Goal: Information Seeking & Learning: Learn about a topic

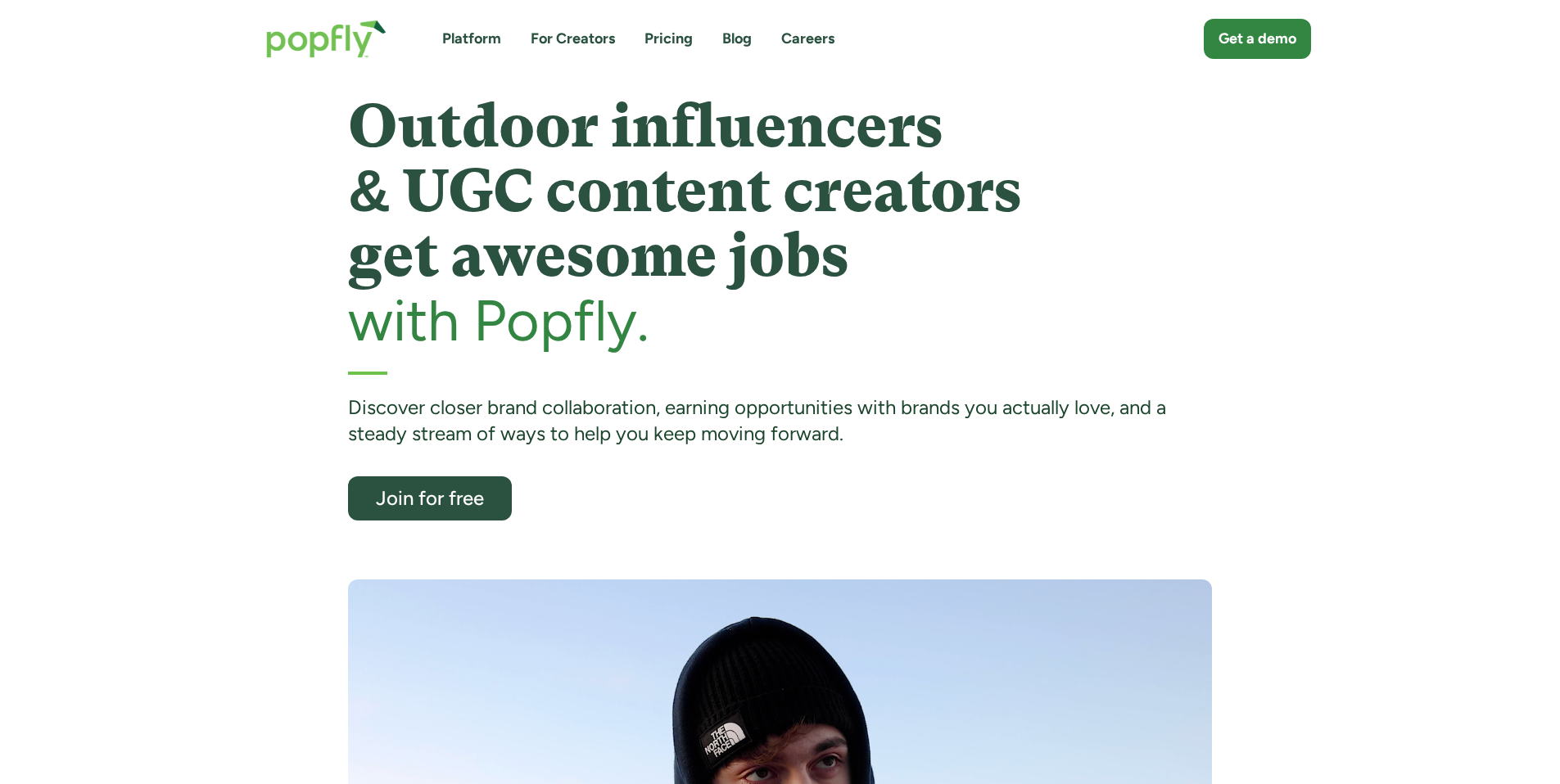
click at [664, 37] on link "Pricing" at bounding box center [669, 38] width 48 height 21
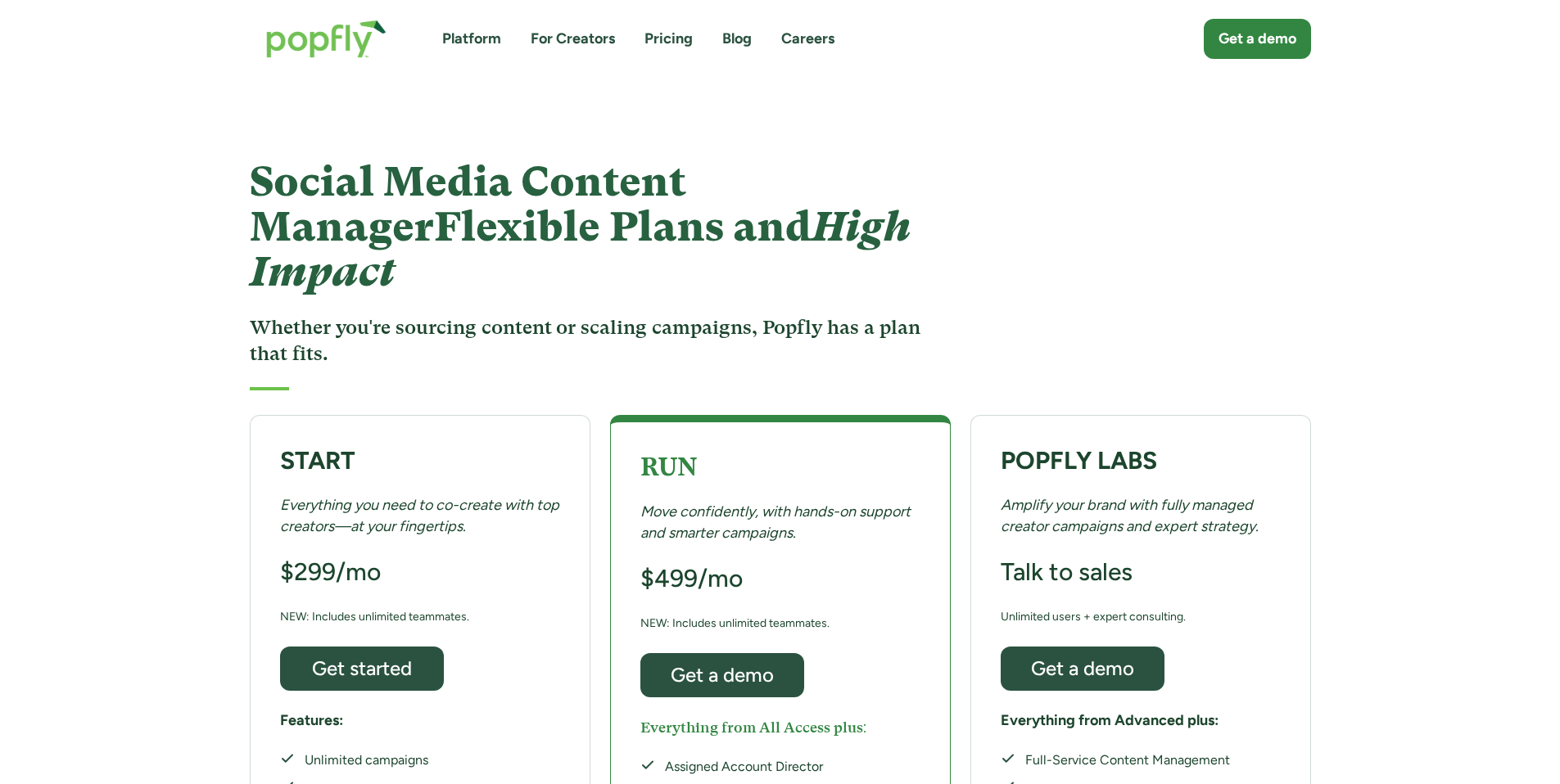
click at [463, 44] on link "Platform" at bounding box center [472, 38] width 59 height 21
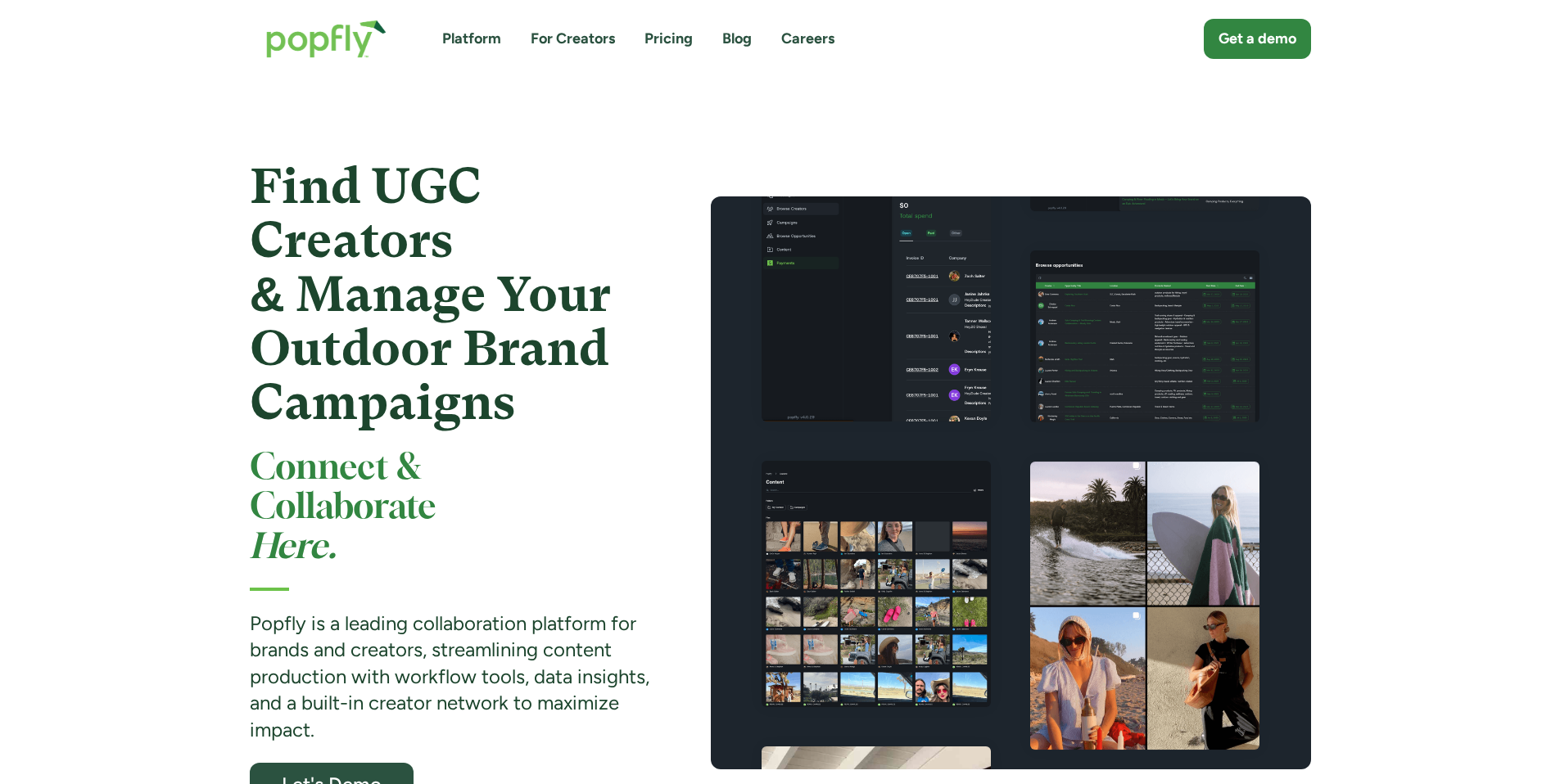
click at [473, 43] on link "Platform" at bounding box center [472, 38] width 59 height 21
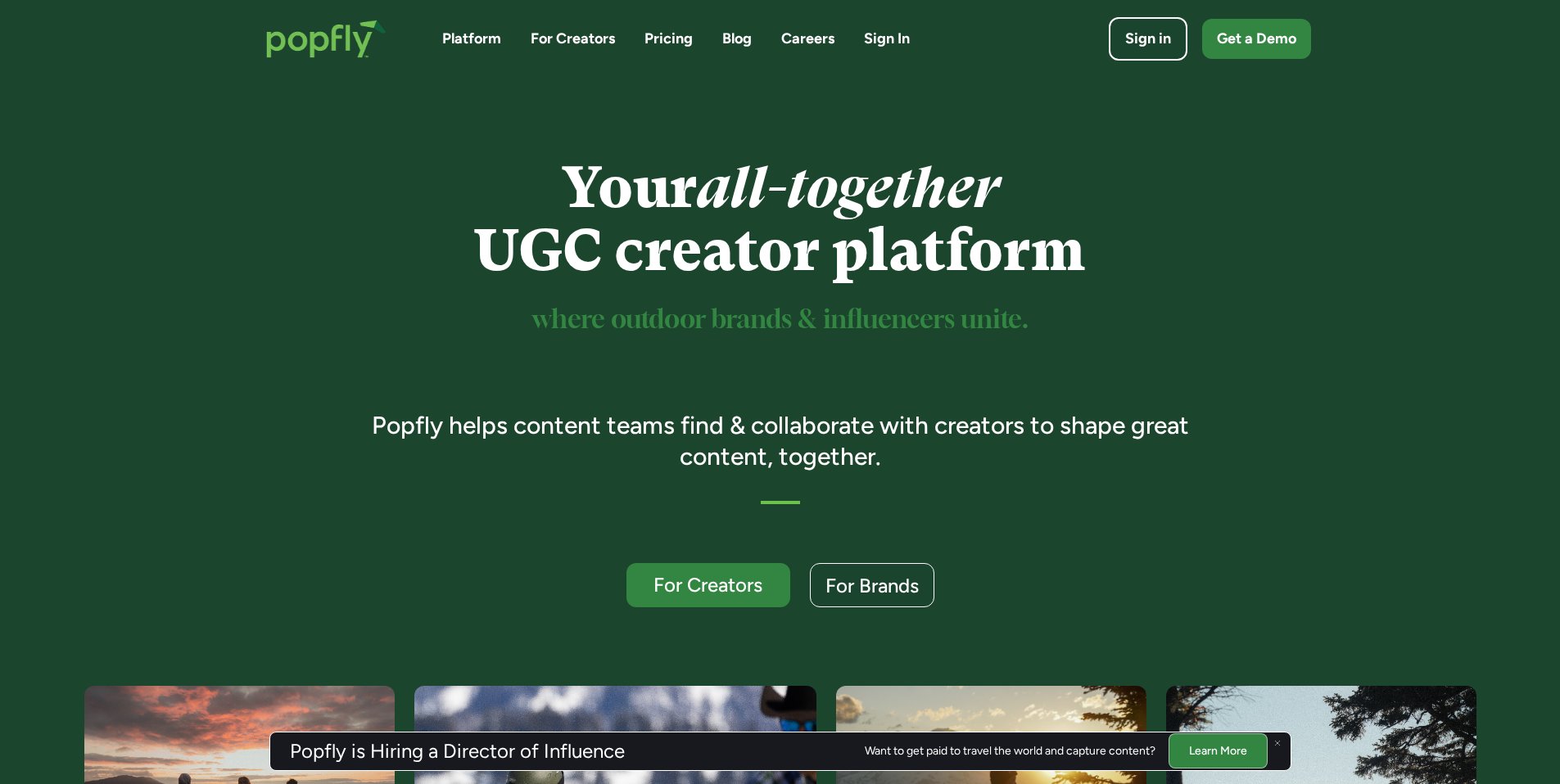
click at [449, 32] on link "Platform" at bounding box center [472, 38] width 59 height 21
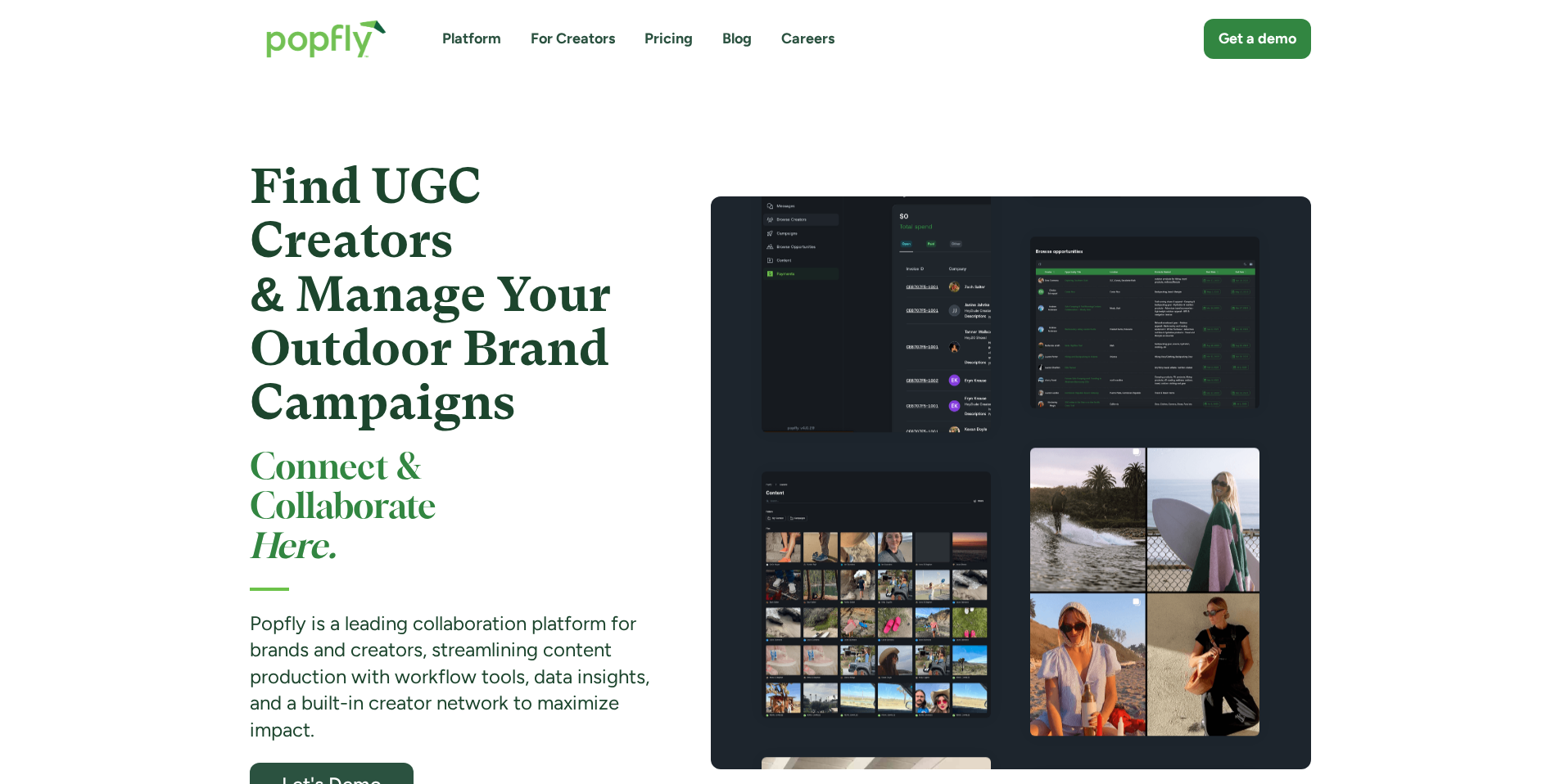
click at [544, 36] on link "For Creators" at bounding box center [573, 38] width 84 height 21
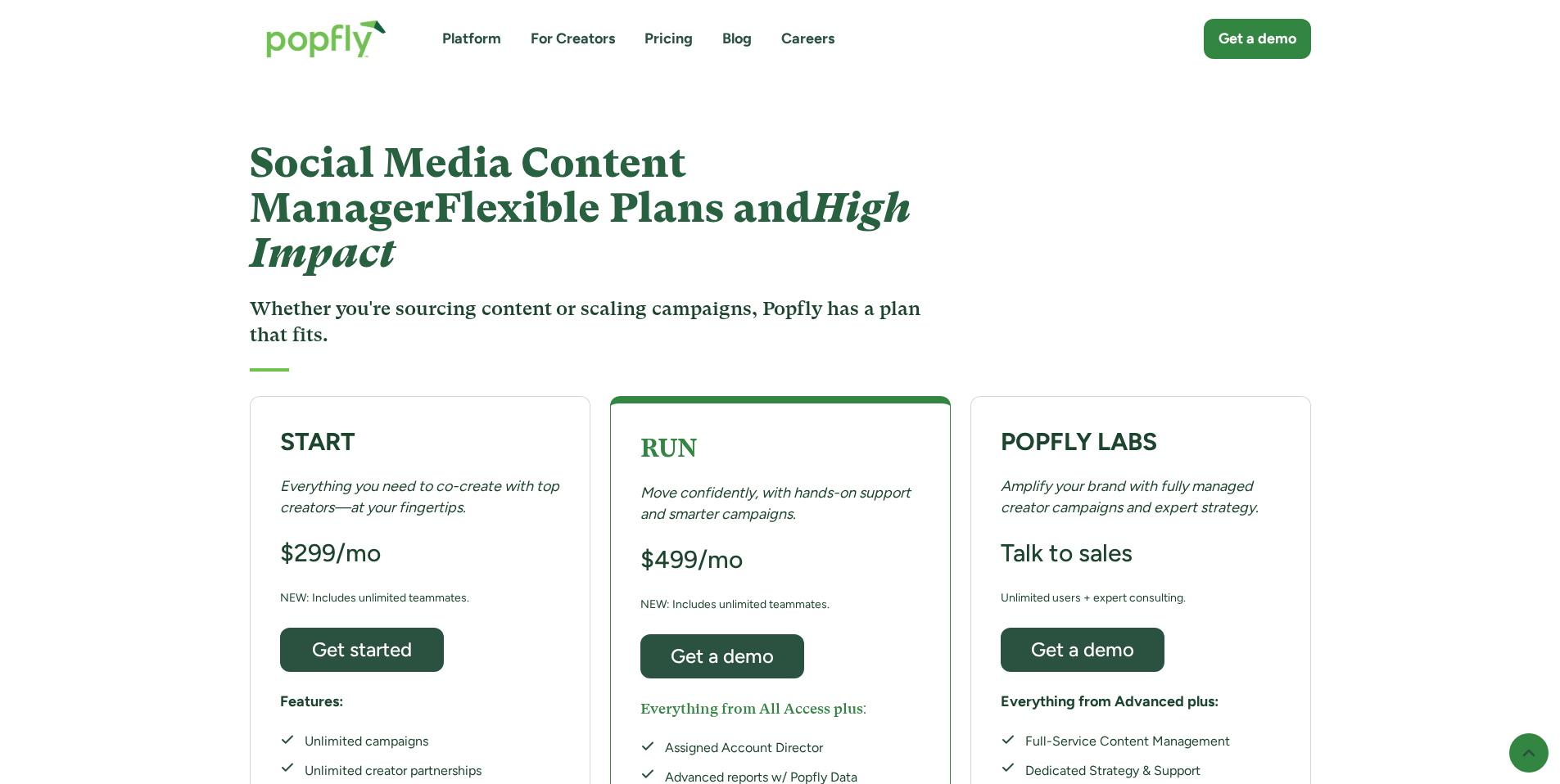
scroll to position [27, 0]
